Goal: Task Accomplishment & Management: Use online tool/utility

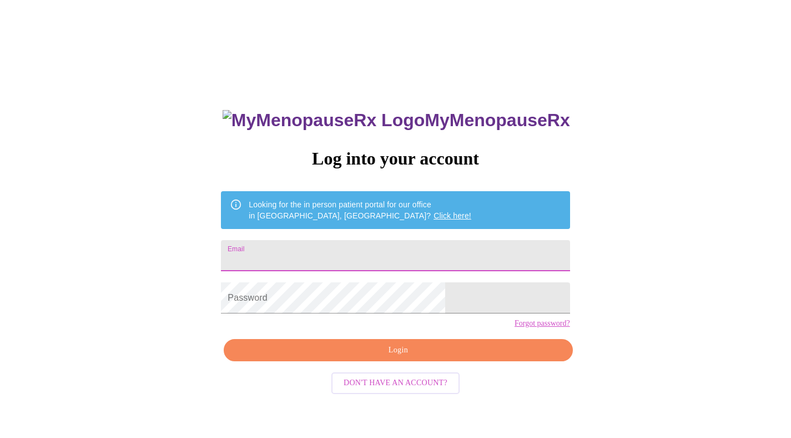
click at [352, 253] on input "Email" at bounding box center [395, 255] width 349 height 31
type input "[EMAIL_ADDRESS][DOMAIN_NAME]"
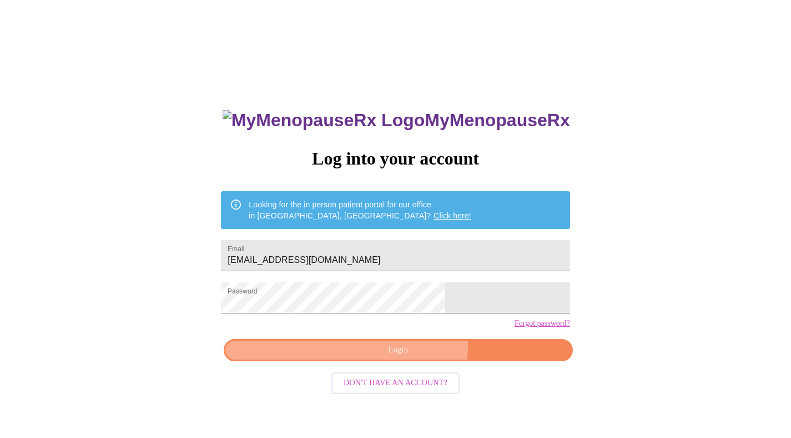
click at [408, 357] on span "Login" at bounding box center [398, 350] width 323 height 14
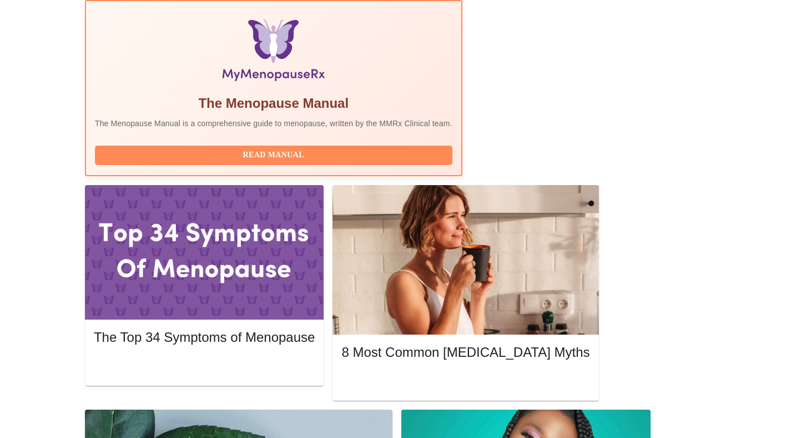
scroll to position [357, 0]
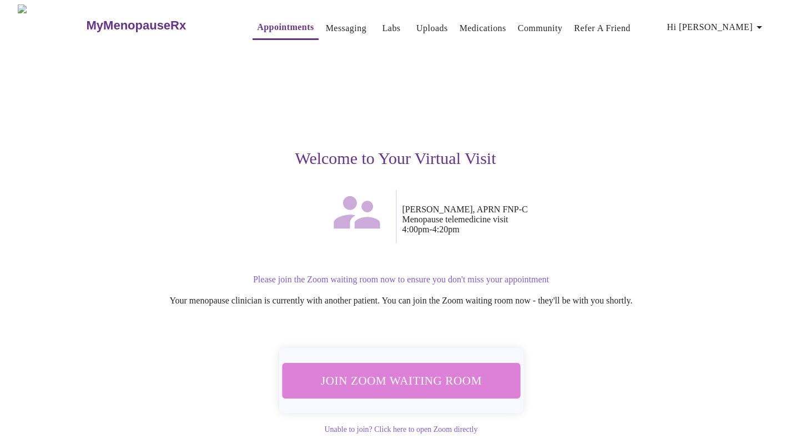
click at [430, 373] on span "Join Zoom Waiting Room" at bounding box center [401, 380] width 213 height 21
click at [419, 375] on span "Join Zoom Waiting Room" at bounding box center [401, 380] width 209 height 21
click at [415, 376] on span "Join Zoom Waiting Room" at bounding box center [401, 380] width 209 height 21
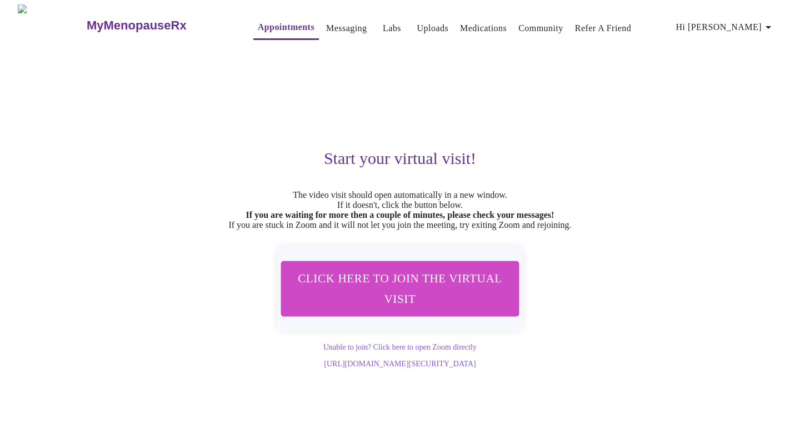
click at [263, 26] on link "Appointments" at bounding box center [286, 27] width 57 height 16
